Goal: Information Seeking & Learning: Learn about a topic

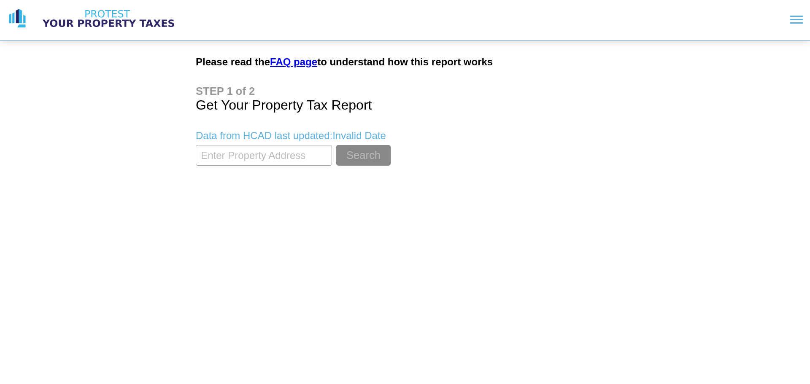
click at [295, 158] on input "textbox" at bounding box center [264, 155] width 136 height 21
click at [336, 145] on button "Search" at bounding box center [363, 155] width 54 height 21
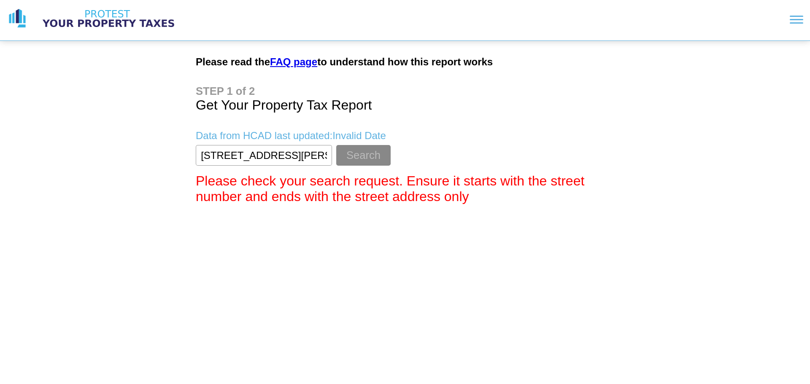
type input "[STREET_ADDRESS][PERSON_NAME]"
click at [336, 145] on button "Search" at bounding box center [363, 155] width 54 height 21
drag, startPoint x: 306, startPoint y: 154, endPoint x: 63, endPoint y: 159, distance: 242.7
click at [63, 159] on div "Please read the FAQ page to understand how this report works Get Your Property …" at bounding box center [405, 105] width 810 height 211
click at [336, 145] on button "Search" at bounding box center [363, 155] width 54 height 21
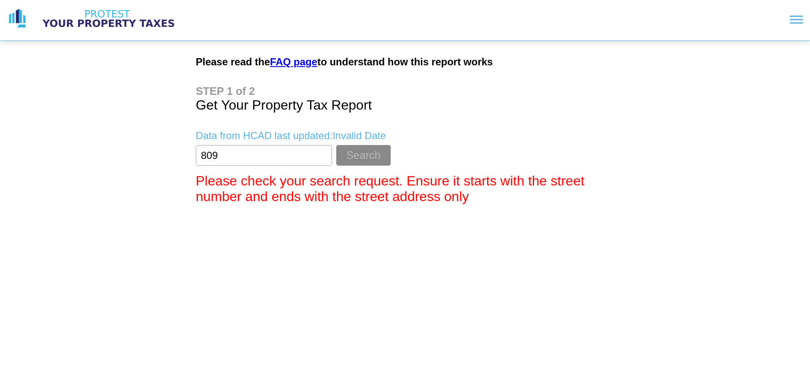
click at [284, 158] on input "textbox" at bounding box center [264, 155] width 136 height 21
click at [336, 145] on button "Search" at bounding box center [363, 155] width 54 height 21
drag, startPoint x: 284, startPoint y: 158, endPoint x: 84, endPoint y: 162, distance: 200.1
click at [86, 162] on div "Please read the FAQ page to understand how this report works Get Your Property …" at bounding box center [405, 105] width 810 height 211
click at [336, 145] on button "Search" at bounding box center [363, 155] width 54 height 21
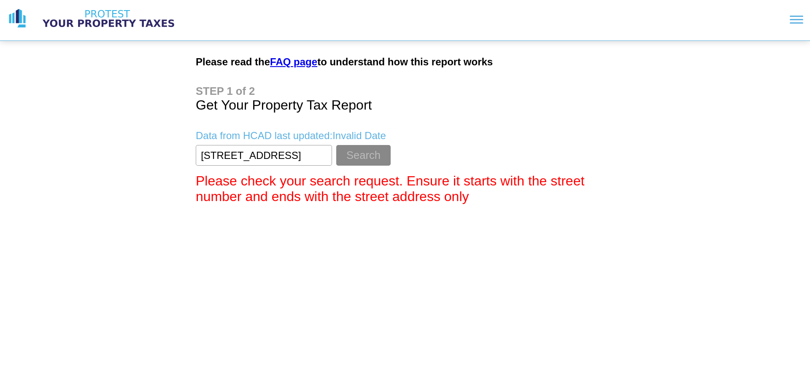
type input "[STREET_ADDRESS]"
click at [336, 145] on button "Search" at bounding box center [363, 155] width 54 height 21
drag, startPoint x: 126, startPoint y: 152, endPoint x: 117, endPoint y: 153, distance: 8.9
click at [117, 153] on div "Please read the FAQ page to understand how this report works Get Your Property …" at bounding box center [405, 105] width 810 height 211
click at [119, 24] on img at bounding box center [109, 18] width 148 height 21
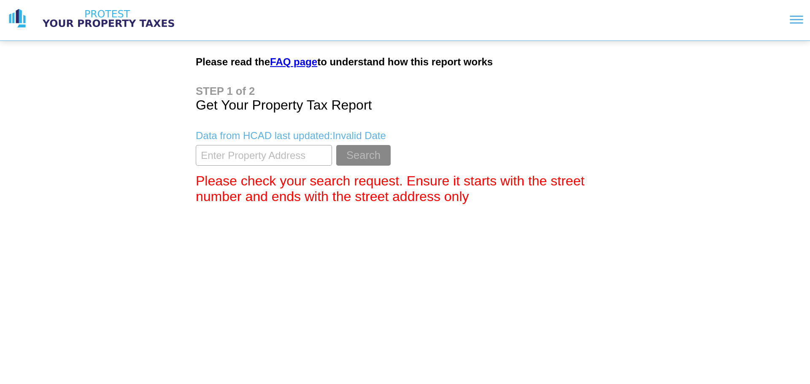
click at [99, 15] on img at bounding box center [109, 18] width 148 height 21
click at [247, 156] on input "textbox" at bounding box center [264, 155] width 136 height 21
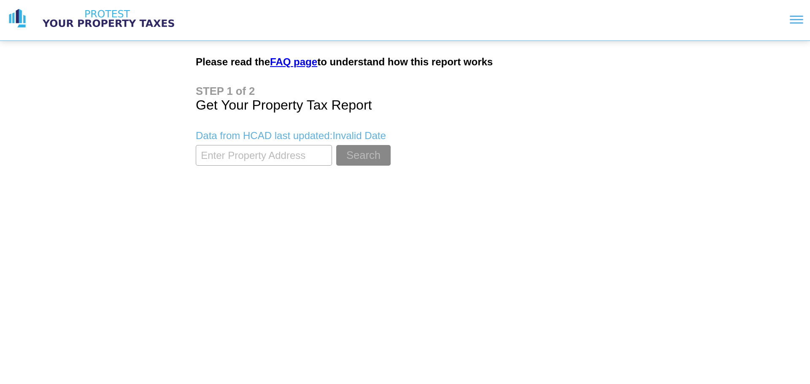
click at [263, 161] on input "textbox" at bounding box center [264, 155] width 136 height 21
click at [308, 159] on input "textbox" at bounding box center [264, 155] width 136 height 21
click at [298, 159] on input "textbox" at bounding box center [264, 155] width 136 height 21
click at [797, 16] on div at bounding box center [797, 16] width 14 height 1
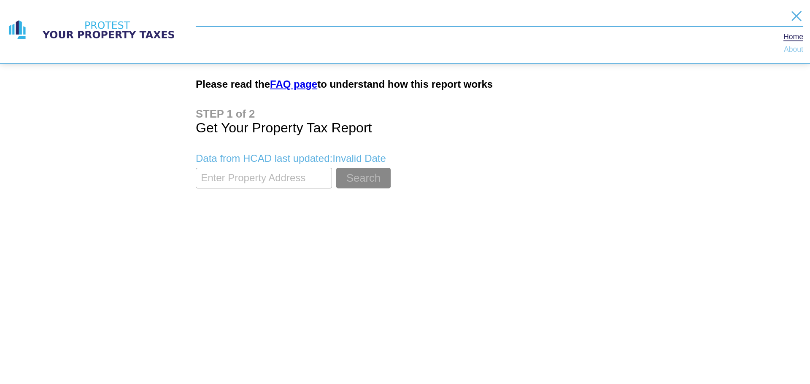
click at [794, 49] on link "About" at bounding box center [793, 49] width 19 height 7
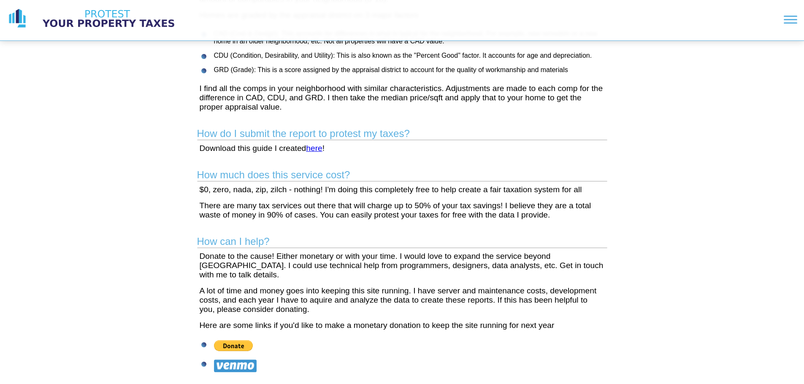
scroll to position [42, 0]
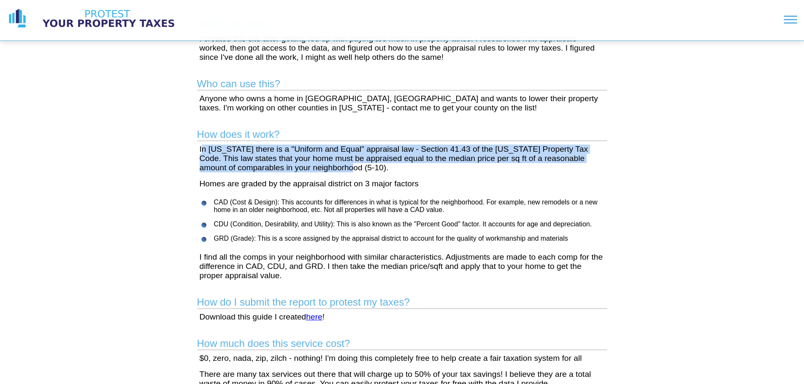
drag, startPoint x: 257, startPoint y: 154, endPoint x: 668, endPoint y: 202, distance: 414.1
click at [463, 174] on main "What's the story? I created this site after getting fed up with paying too much…" at bounding box center [402, 324] width 432 height 650
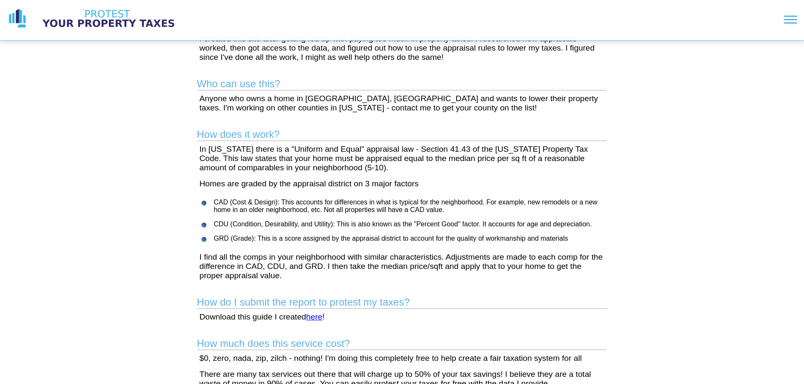
click at [694, 200] on div "What's the story? I created this site after getting fed up with paying too much…" at bounding box center [402, 303] width 804 height 691
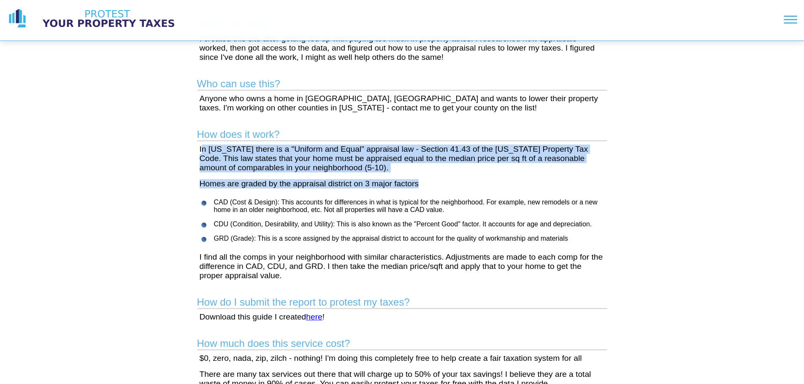
drag, startPoint x: 203, startPoint y: 147, endPoint x: 508, endPoint y: 181, distance: 307.0
click at [459, 181] on main "What's the story? I created this site after getting fed up with paying too much…" at bounding box center [402, 324] width 432 height 650
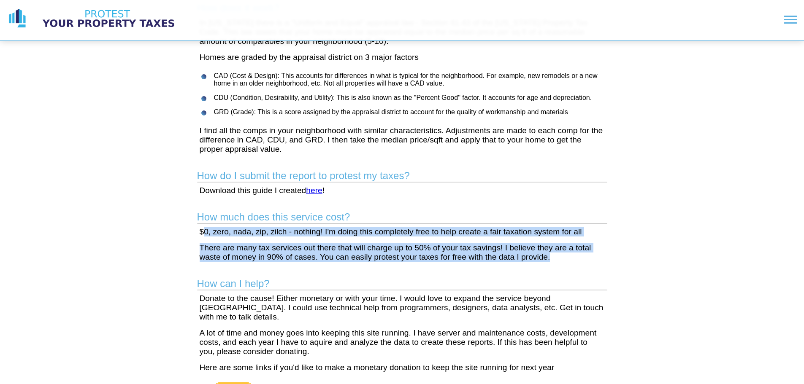
drag, startPoint x: 202, startPoint y: 231, endPoint x: 597, endPoint y: 260, distance: 396.0
click at [597, 260] on main "What's the story? I created this site after getting fed up with paying too much…" at bounding box center [402, 197] width 432 height 650
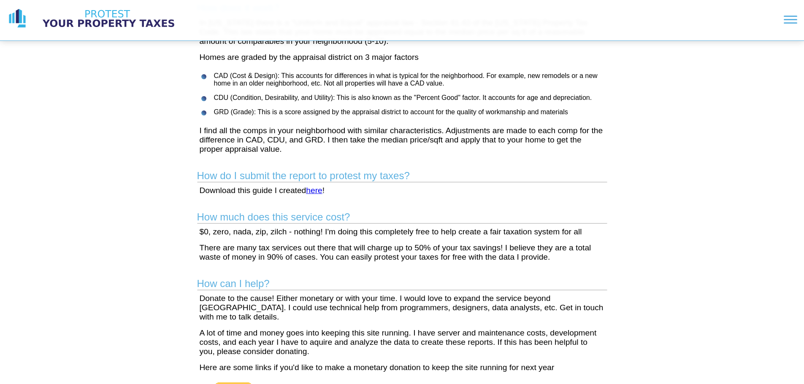
click at [615, 273] on main "What's the story? I created this site after getting fed up with paying too much…" at bounding box center [402, 197] width 432 height 650
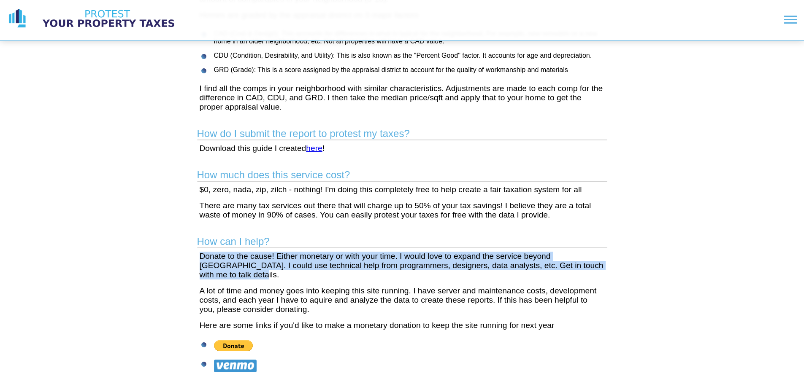
drag, startPoint x: 195, startPoint y: 257, endPoint x: 603, endPoint y: 268, distance: 408.6
click at [603, 268] on main "What's the story? I created this site after getting fed up with paying too much…" at bounding box center [402, 155] width 432 height 650
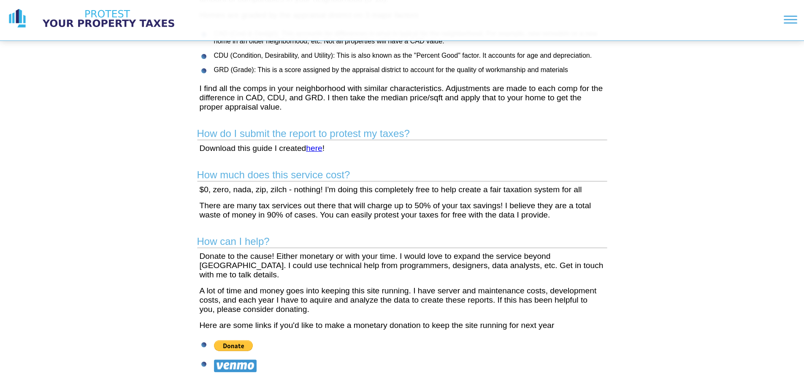
click at [630, 294] on div "What's the story? I created this site after getting fed up with paying too much…" at bounding box center [402, 134] width 804 height 691
